Goal: Transaction & Acquisition: Book appointment/travel/reservation

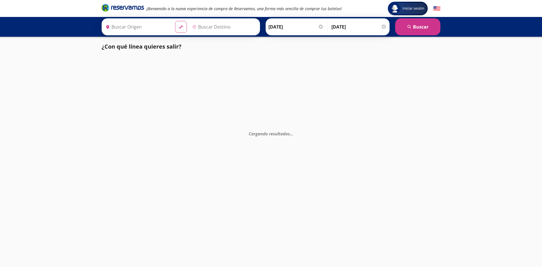
type input "Santiago de Querétaro, [GEOGRAPHIC_DATA]"
type input "[GEOGRAPHIC_DATA], [GEOGRAPHIC_DATA]"
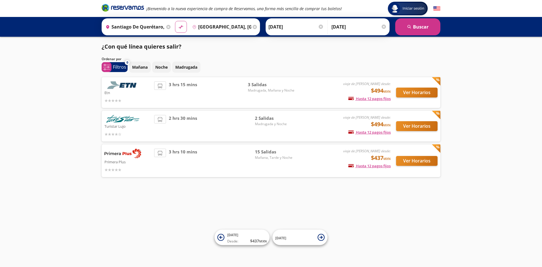
click at [123, 121] on img at bounding box center [122, 119] width 37 height 8
click at [310, 191] on div "Iniciar sesión Iniciar sesión ¡Bienvenido a la nueva experiencia de compra de R…" at bounding box center [271, 133] width 542 height 267
click at [146, 65] on p "Mañana" at bounding box center [140, 67] width 16 height 6
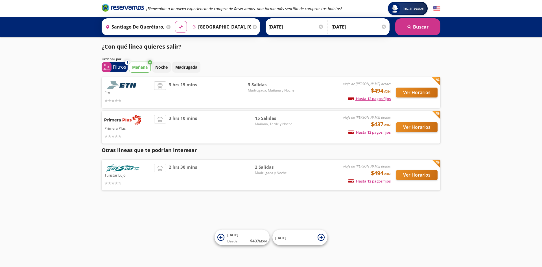
click at [130, 85] on img at bounding box center [122, 85] width 37 height 8
click at [132, 84] on img at bounding box center [122, 85] width 37 height 8
click at [156, 82] on li at bounding box center [159, 86] width 11 height 8
click at [405, 89] on button "Ver Horarios" at bounding box center [416, 93] width 41 height 10
